Goal: Use online tool/utility: Utilize a website feature to perform a specific function

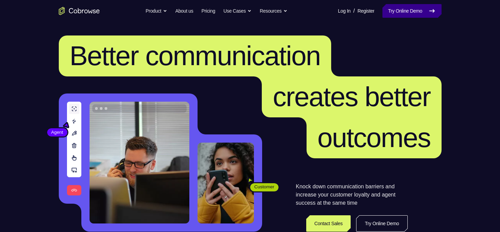
click at [395, 12] on link "Try Online Demo" at bounding box center [411, 11] width 59 height 14
click at [424, 8] on link "Try Online Demo" at bounding box center [411, 11] width 59 height 14
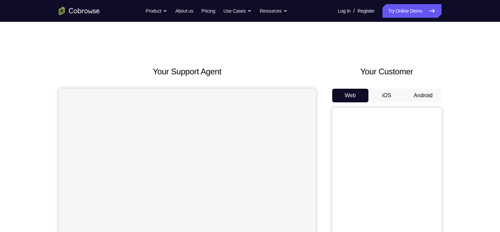
click at [388, 91] on button "iOS" at bounding box center [386, 96] width 37 height 14
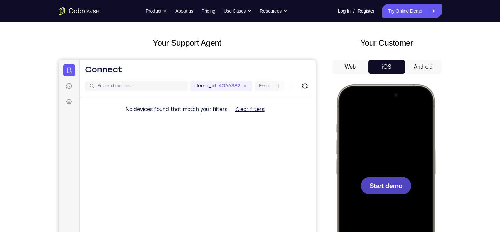
click at [345, 129] on div at bounding box center [385, 185] width 90 height 195
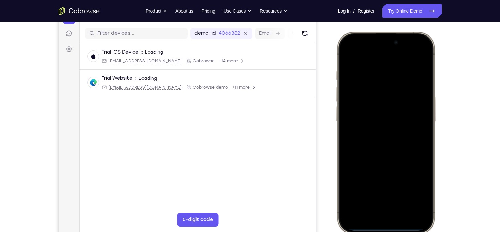
scroll to position [82, 0]
drag, startPoint x: 358, startPoint y: 39, endPoint x: 366, endPoint y: 165, distance: 126.3
click at [366, 165] on div at bounding box center [385, 132] width 90 height 195
drag, startPoint x: 356, startPoint y: 37, endPoint x: 391, endPoint y: 214, distance: 180.5
click at [391, 214] on div at bounding box center [385, 132] width 90 height 195
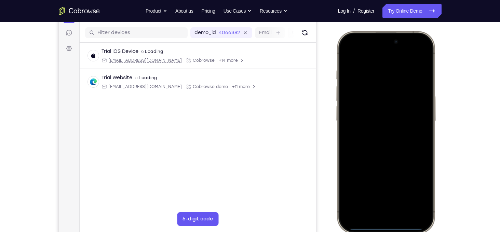
drag, startPoint x: 360, startPoint y: 36, endPoint x: 365, endPoint y: 135, distance: 99.5
click at [365, 135] on div at bounding box center [385, 132] width 90 height 195
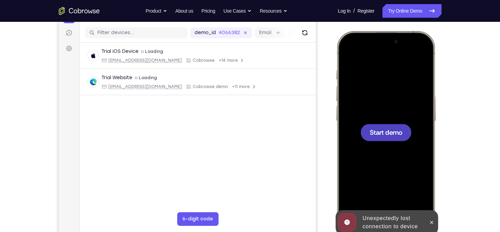
click at [367, 113] on div at bounding box center [385, 132] width 90 height 195
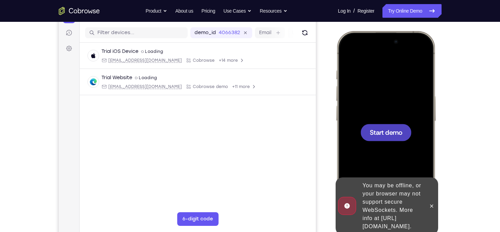
click at [377, 106] on div at bounding box center [385, 132] width 90 height 195
click at [431, 205] on icon at bounding box center [431, 206] width 3 height 3
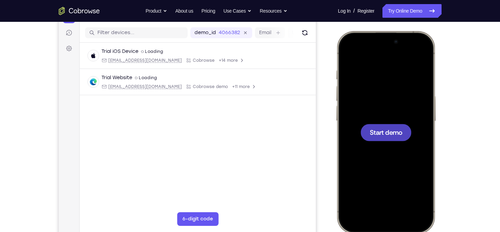
click at [368, 114] on div at bounding box center [385, 132] width 90 height 195
click at [406, 171] on div at bounding box center [385, 132] width 90 height 195
click at [395, 157] on div at bounding box center [385, 132] width 90 height 195
click at [384, 140] on div at bounding box center [385, 132] width 51 height 17
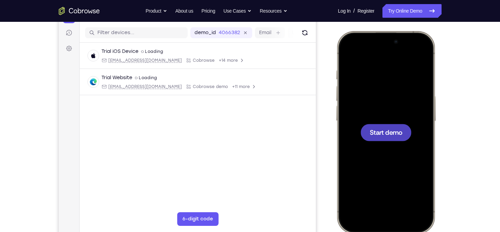
scroll to position [53, 0]
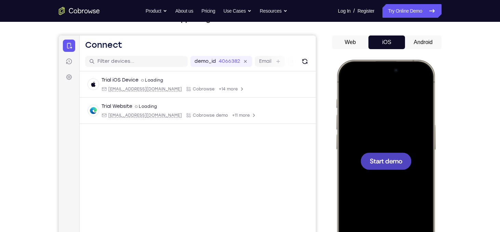
click at [413, 48] on button "Android" at bounding box center [423, 43] width 37 height 14
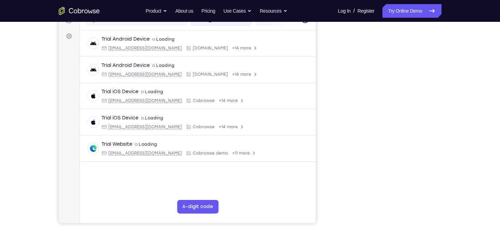
scroll to position [94, 0]
